Goal: Use online tool/utility: Utilize a website feature to perform a specific function

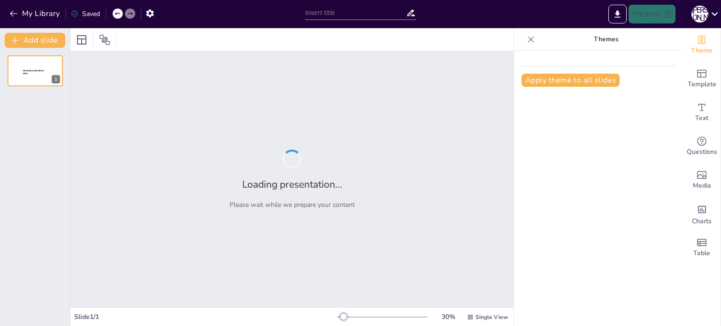
type input "«Анализ в реальном времени: как CV меняет восприятие футбольных матчей»"
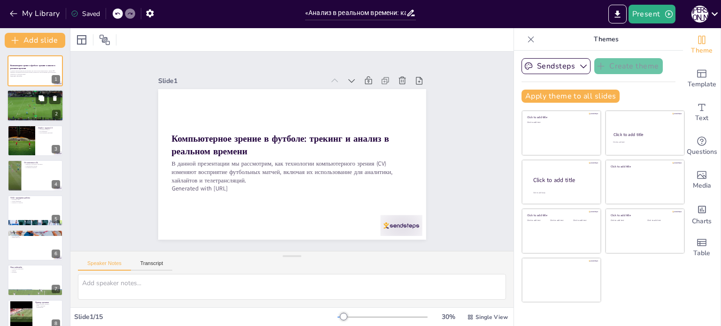
click at [32, 113] on div at bounding box center [35, 106] width 56 height 32
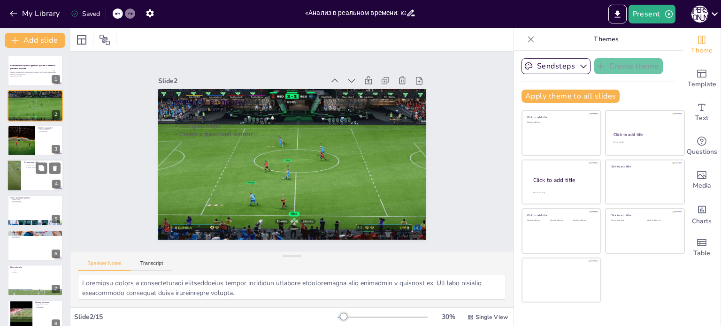
click at [26, 167] on p "Улучшение качества" at bounding box center [42, 168] width 37 height 2
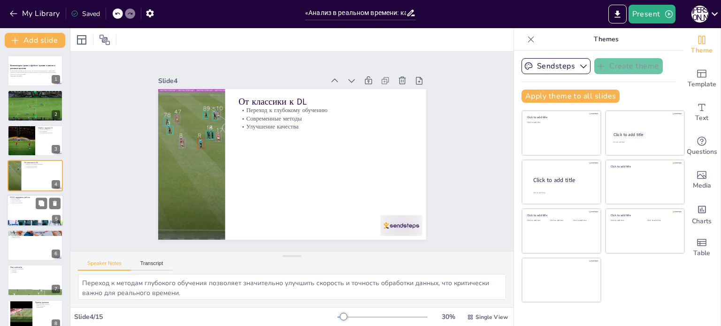
click at [23, 206] on div at bounding box center [35, 211] width 56 height 32
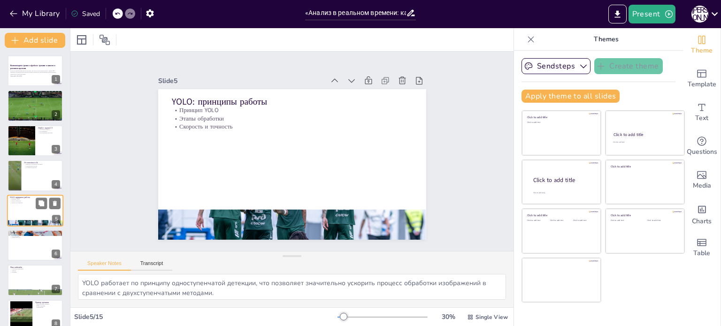
scroll to position [23, 0]
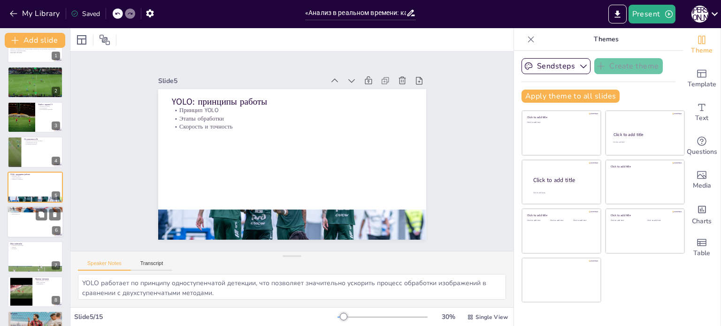
click at [16, 234] on div at bounding box center [35, 222] width 56 height 32
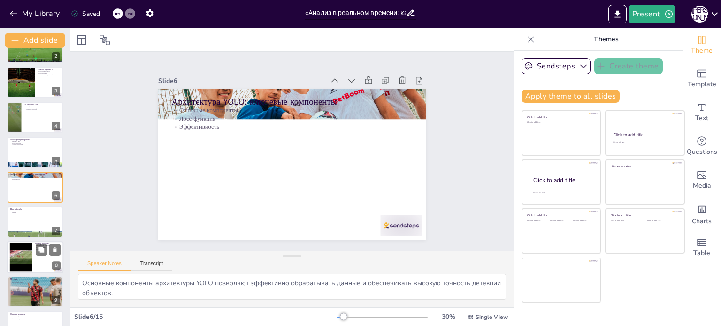
click at [17, 251] on div at bounding box center [21, 257] width 51 height 29
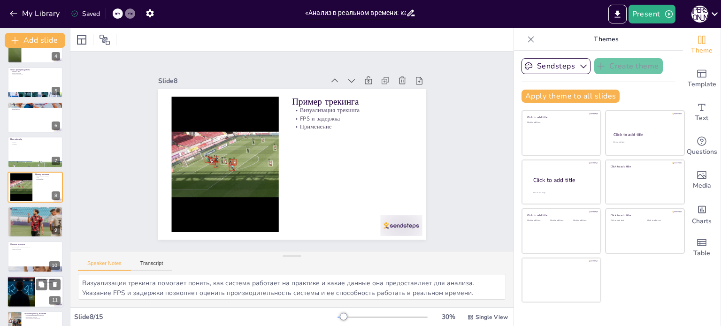
click at [21, 279] on div at bounding box center [20, 292] width 57 height 32
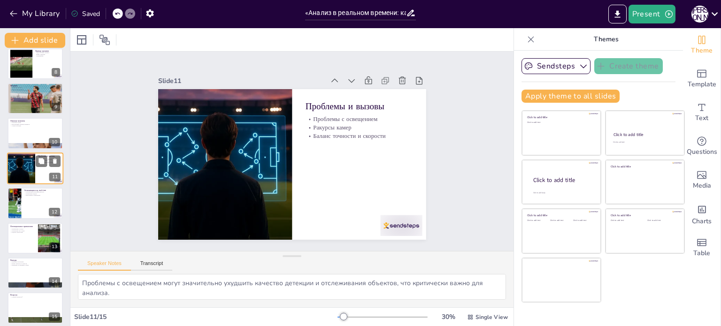
scroll to position [257, 0]
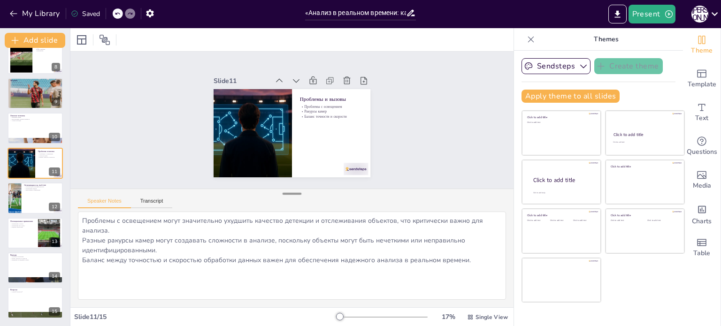
drag, startPoint x: 284, startPoint y: 254, endPoint x: 289, endPoint y: 192, distance: 62.1
click at [289, 192] on div at bounding box center [291, 193] width 19 height 9
click at [8, 270] on div at bounding box center [35, 268] width 56 height 32
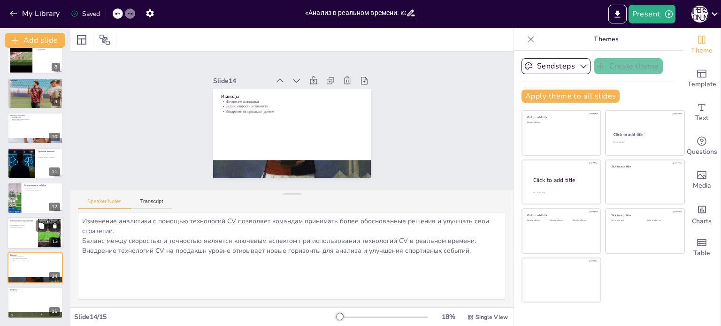
click at [19, 245] on div at bounding box center [35, 233] width 56 height 32
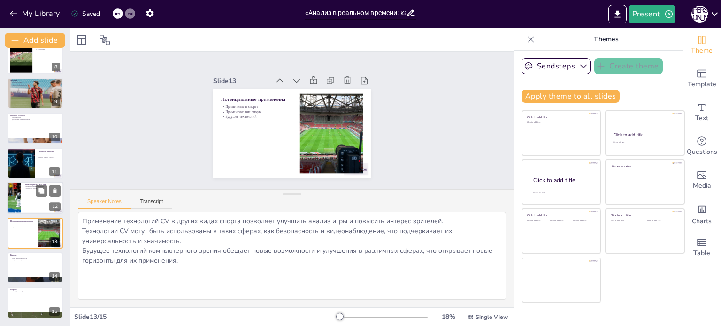
click at [15, 205] on div at bounding box center [14, 198] width 46 height 32
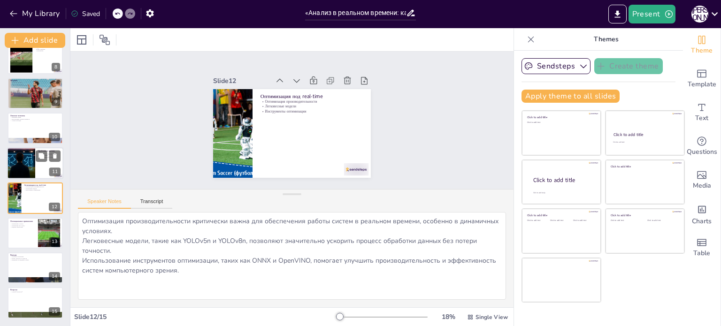
click at [21, 152] on div at bounding box center [20, 163] width 57 height 32
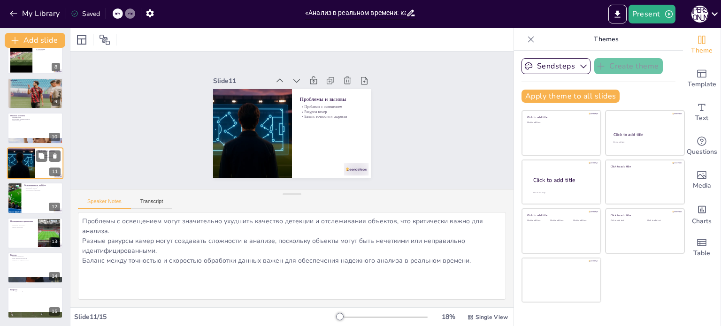
scroll to position [233, 0]
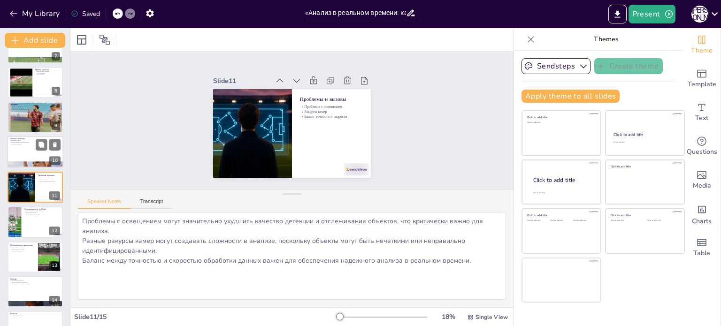
click at [25, 144] on p "Анализ ситуации" at bounding box center [35, 145] width 51 height 2
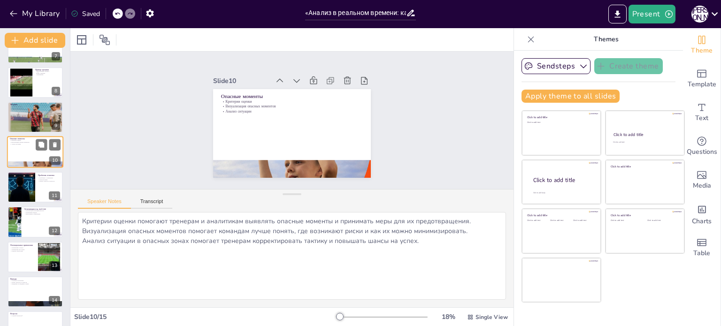
scroll to position [198, 0]
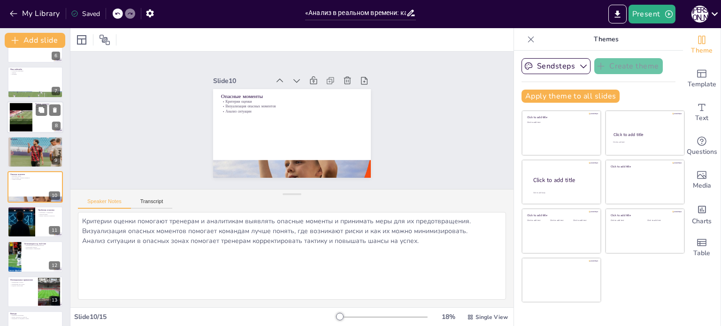
click at [22, 129] on div at bounding box center [21, 117] width 51 height 29
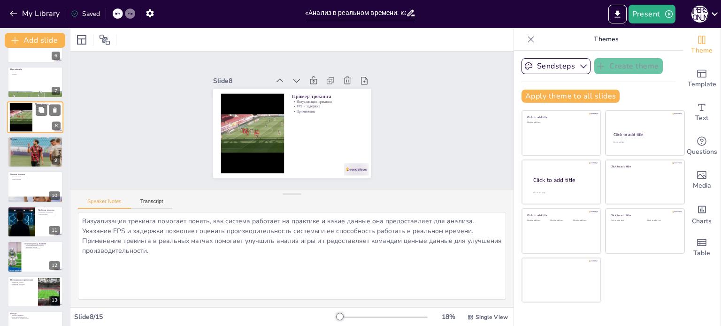
scroll to position [128, 0]
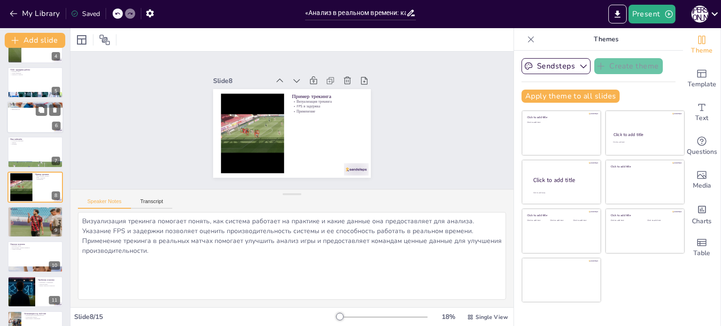
click at [27, 114] on div at bounding box center [35, 117] width 56 height 32
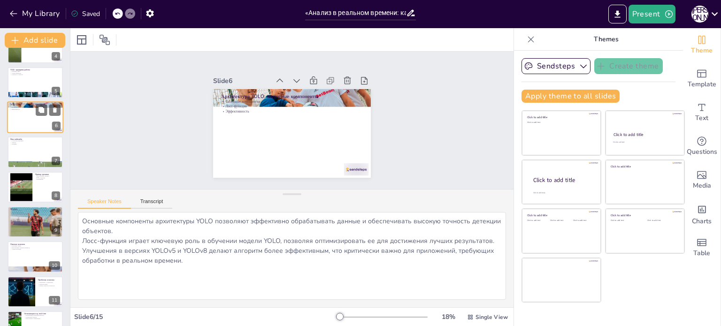
scroll to position [58, 0]
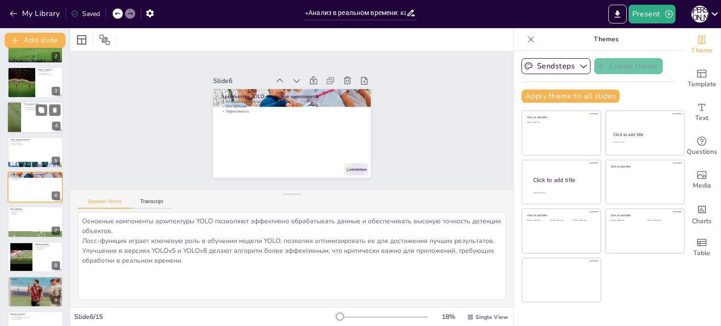
click at [27, 112] on div at bounding box center [35, 117] width 56 height 32
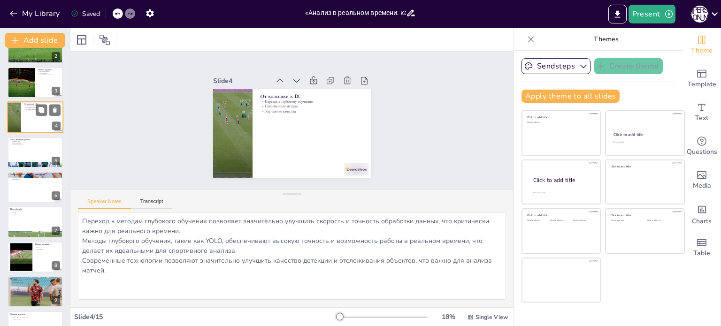
scroll to position [0, 0]
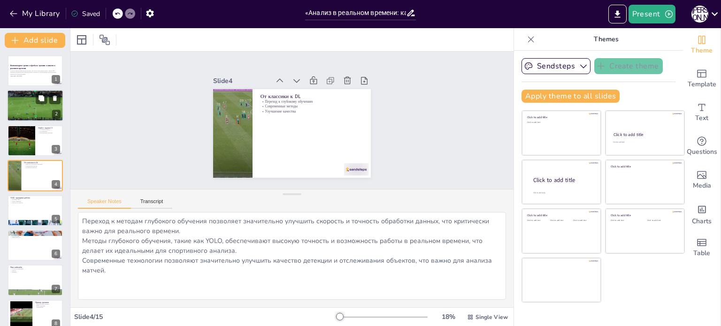
click at [23, 113] on div at bounding box center [35, 106] width 56 height 32
type textarea "Loremipsu dolors a consecteturadi elitseddoeius tempor incididun utlabore etdol…"
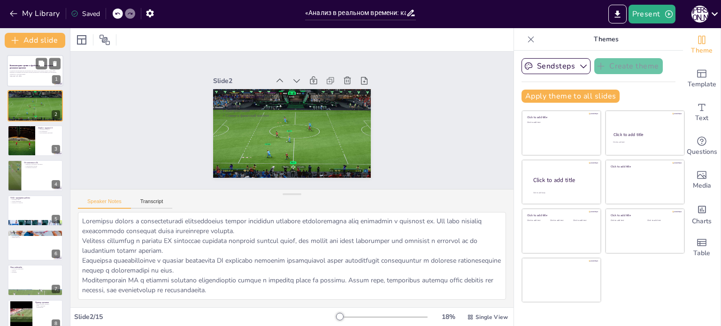
click at [23, 78] on div at bounding box center [35, 71] width 56 height 32
